Goal: Check status

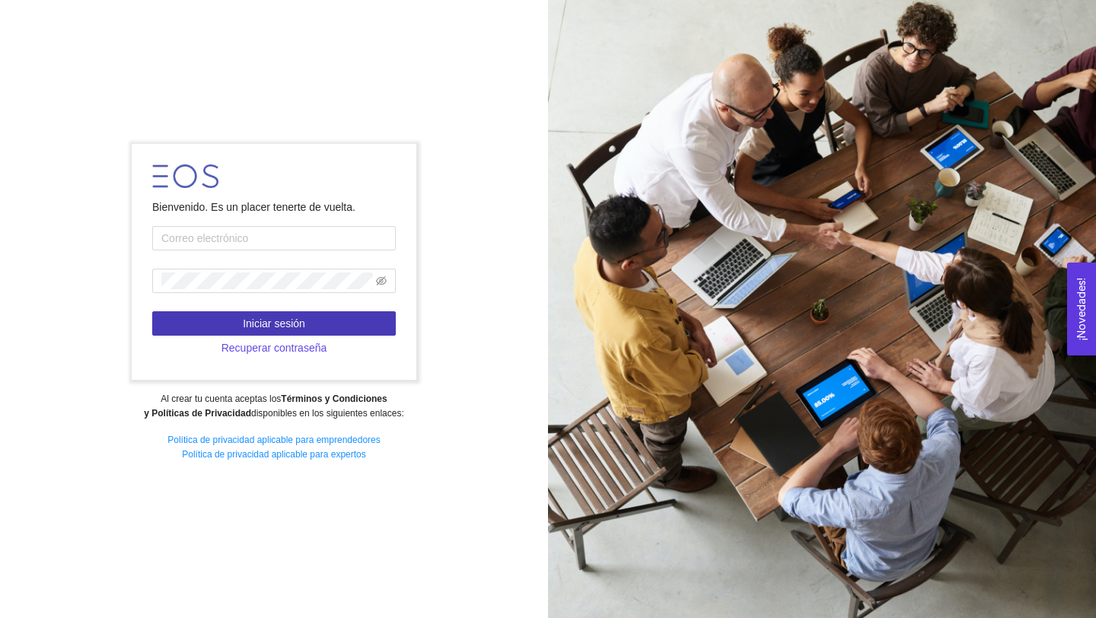
type input "[PERSON_NAME][DOMAIN_NAME][EMAIL_ADDRESS][DOMAIN_NAME]"
click at [241, 330] on button "Iniciar sesión" at bounding box center [274, 323] width 244 height 24
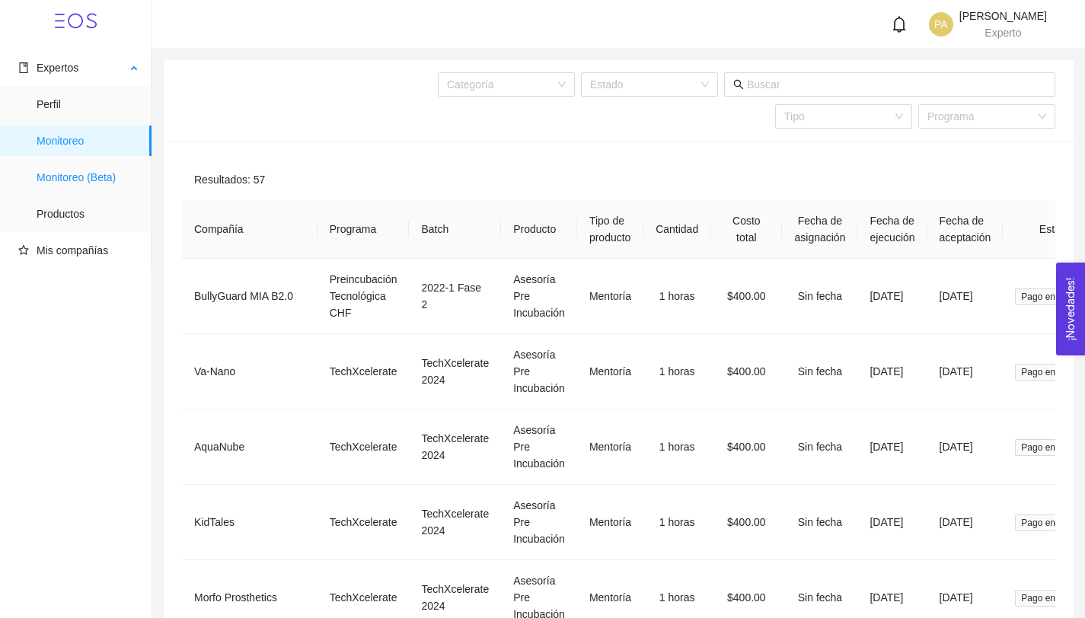
click at [104, 175] on span "Monitoreo (Beta)" at bounding box center [88, 177] width 103 height 30
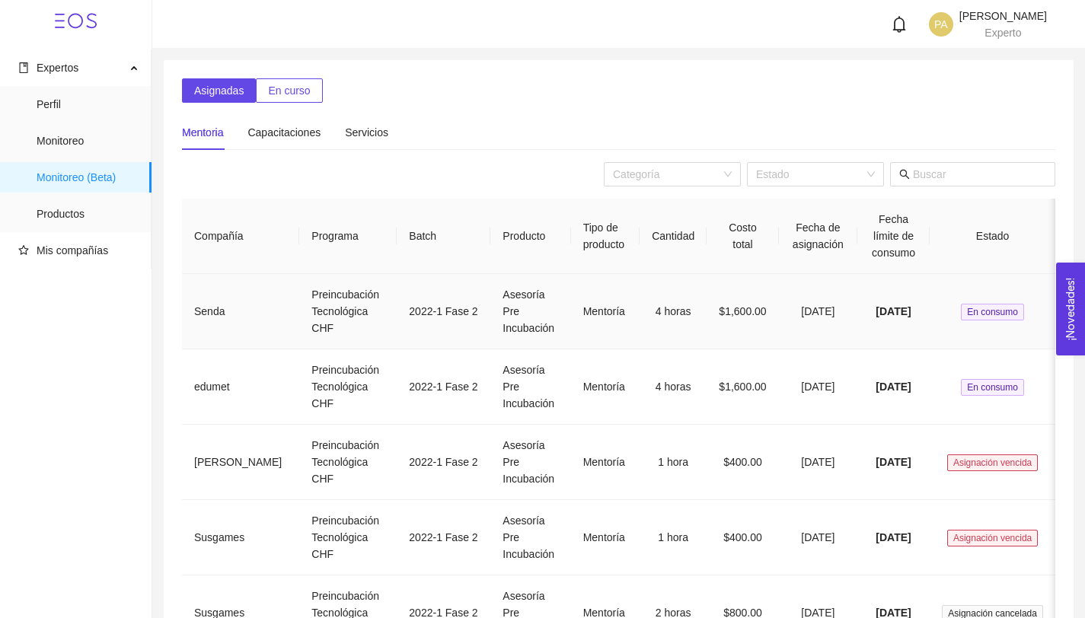
click at [225, 274] on td "Senda" at bounding box center [240, 311] width 117 height 75
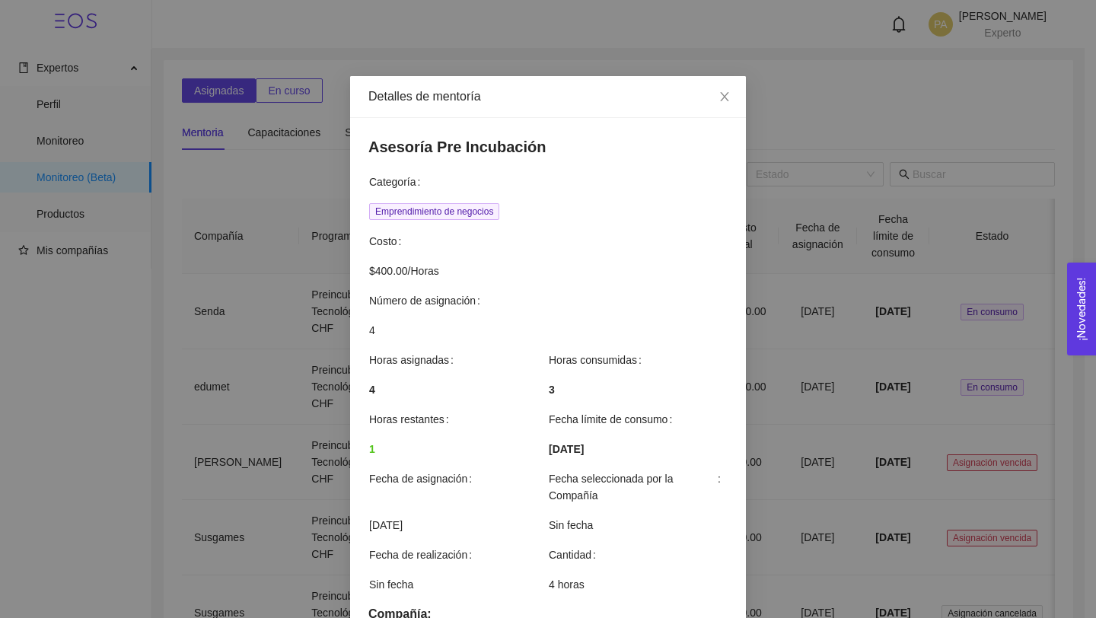
scroll to position [369, 0]
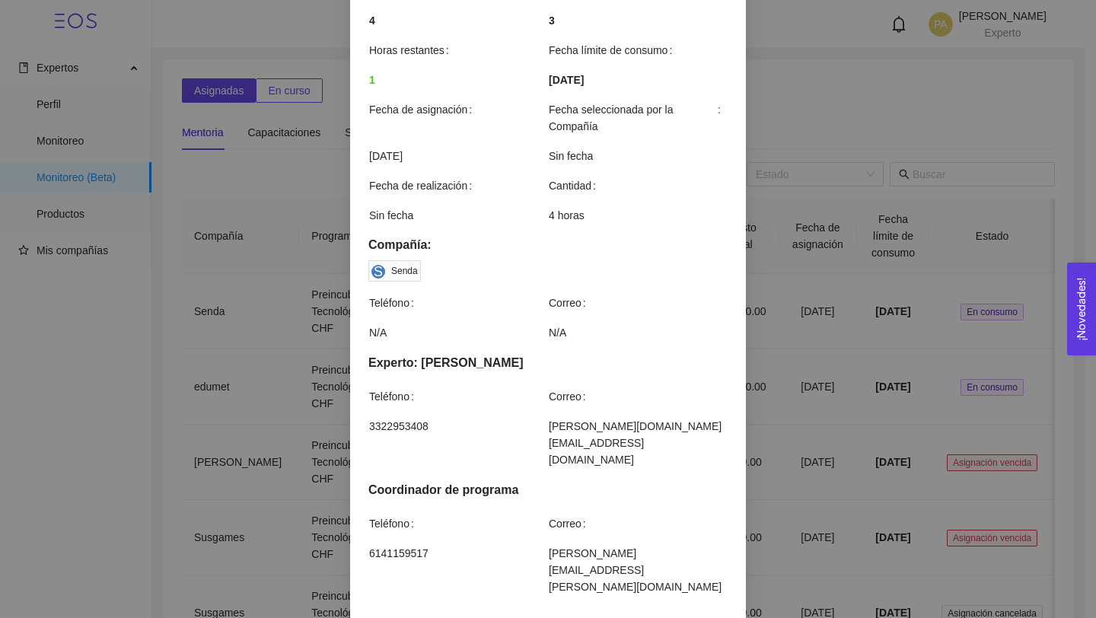
click at [290, 81] on div "Detalles de mentoría Asesoría Pre Incubación Categoría Emprendimiento de negoci…" at bounding box center [548, 309] width 1096 height 618
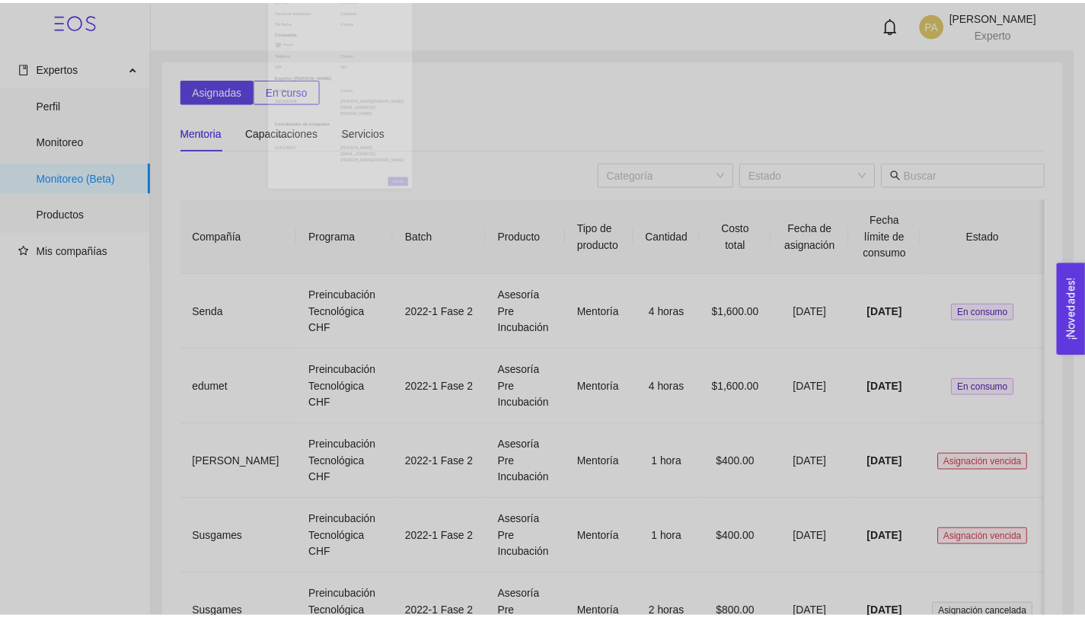
scroll to position [293, 0]
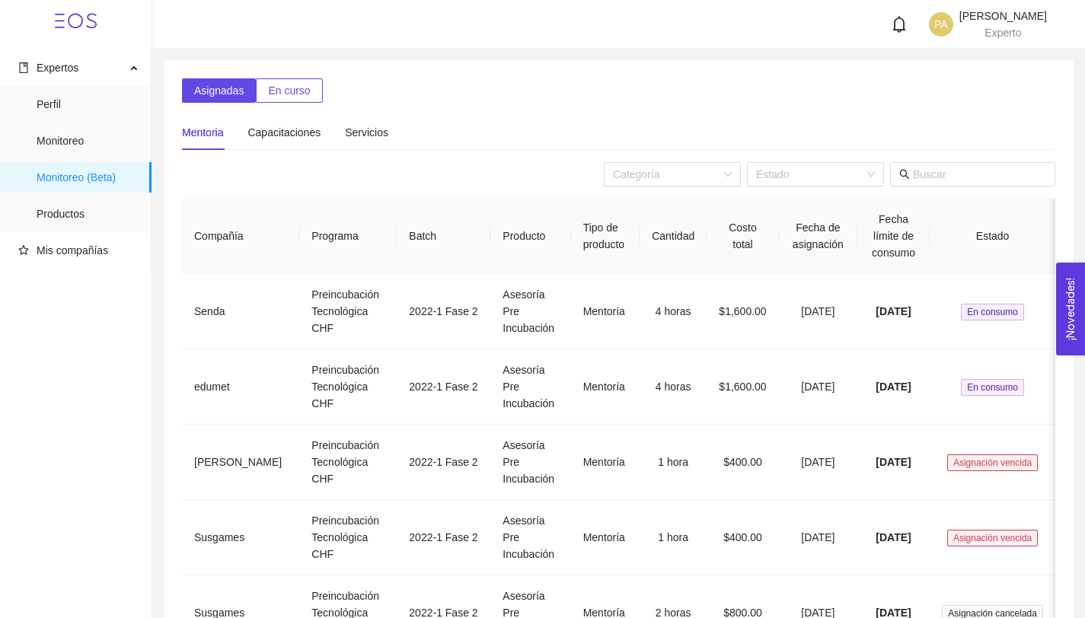
click at [280, 90] on span "En curso" at bounding box center [289, 90] width 42 height 17
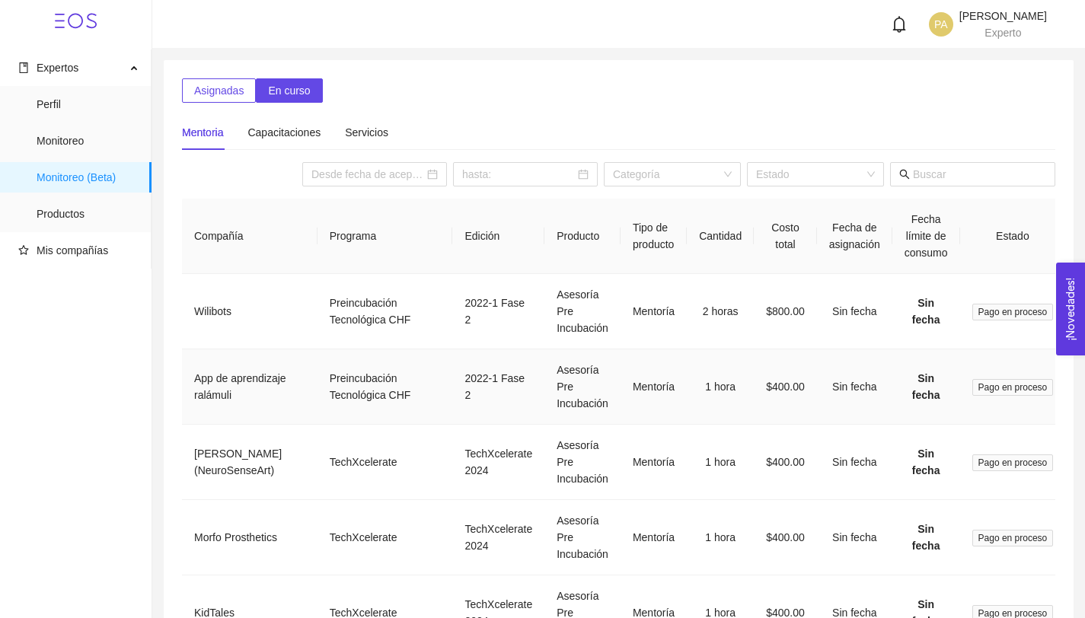
scroll to position [3, 0]
